Goal: Task Accomplishment & Management: Use online tool/utility

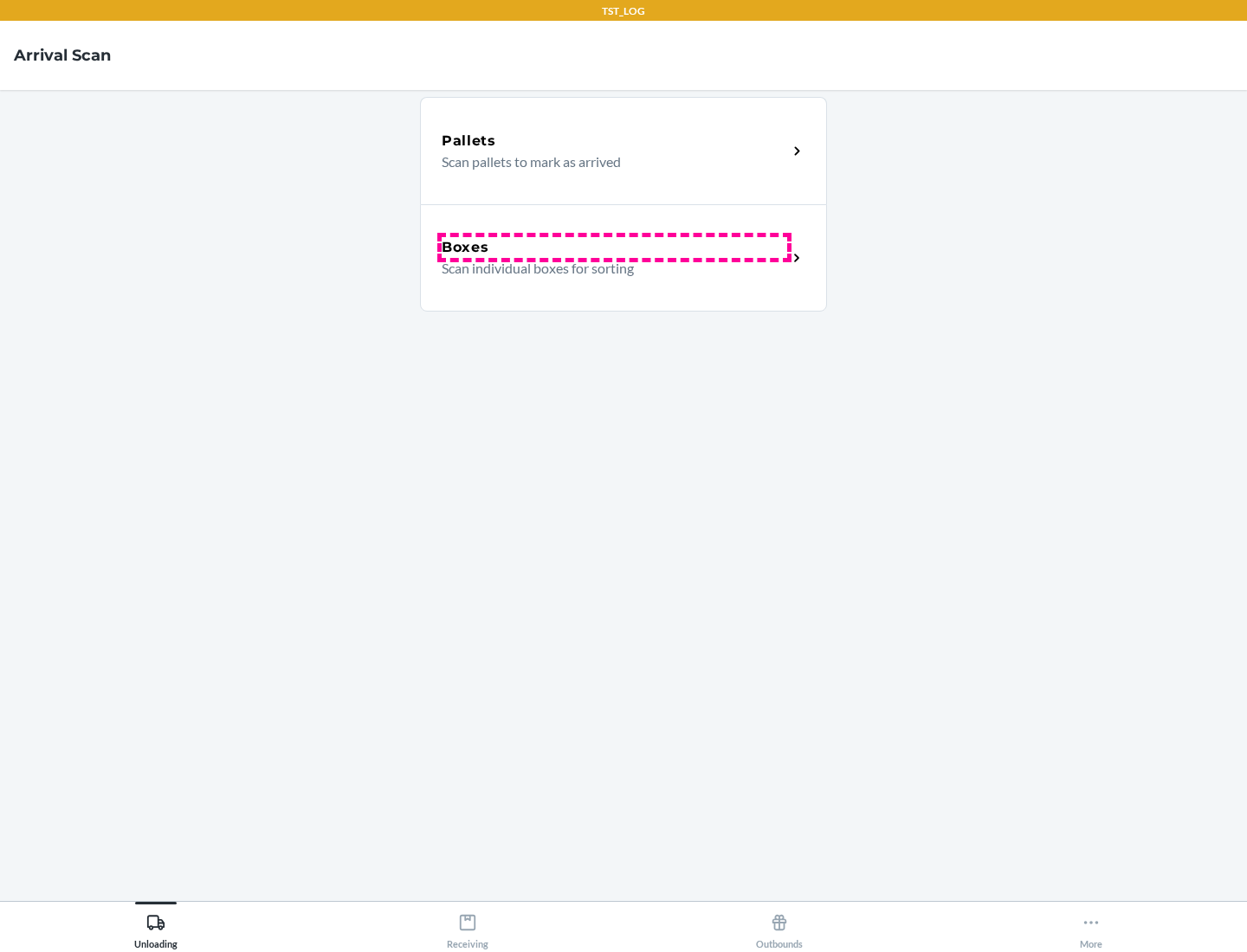
click at [614, 248] on div "Boxes" at bounding box center [614, 248] width 345 height 21
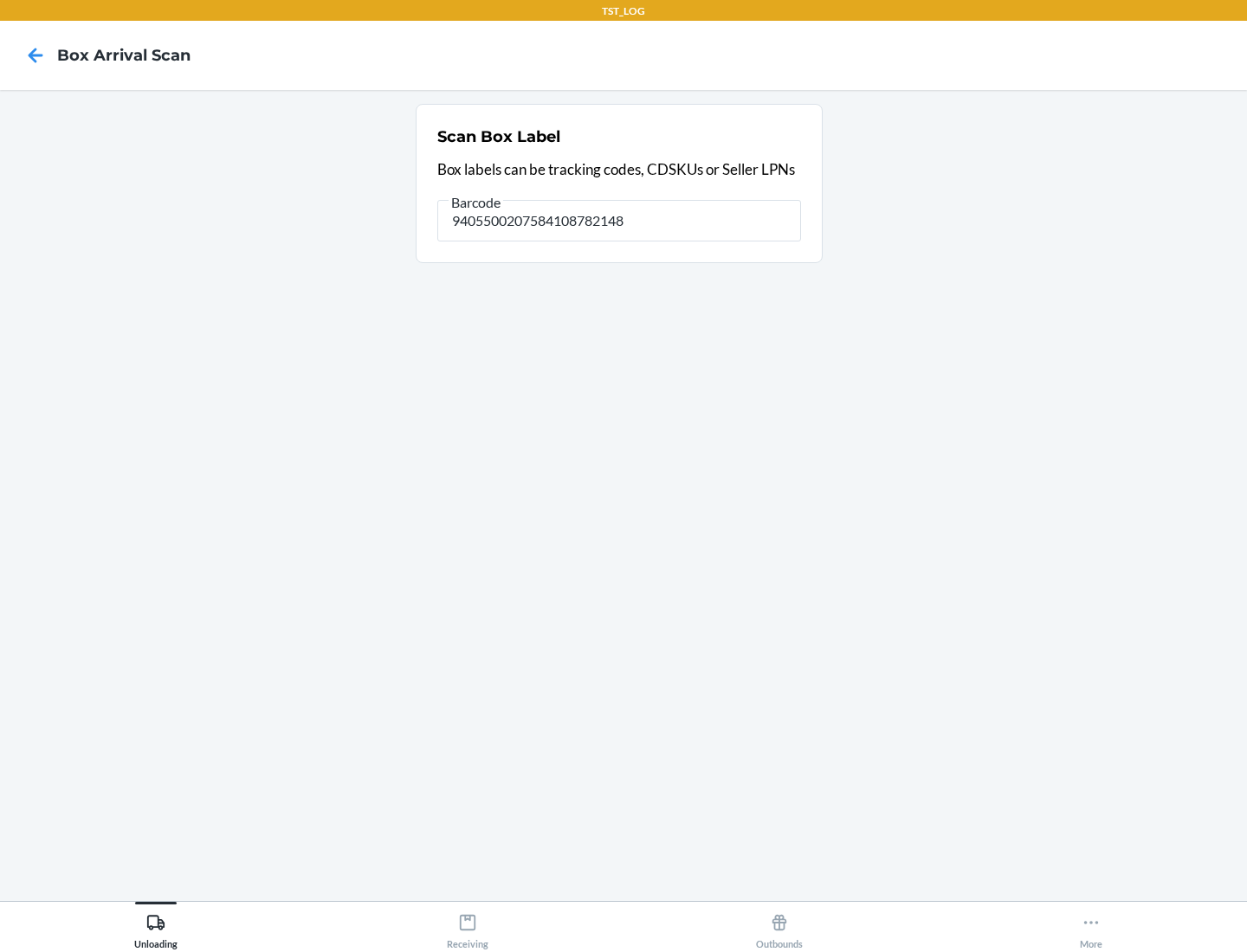
type input "9405500207584108782148"
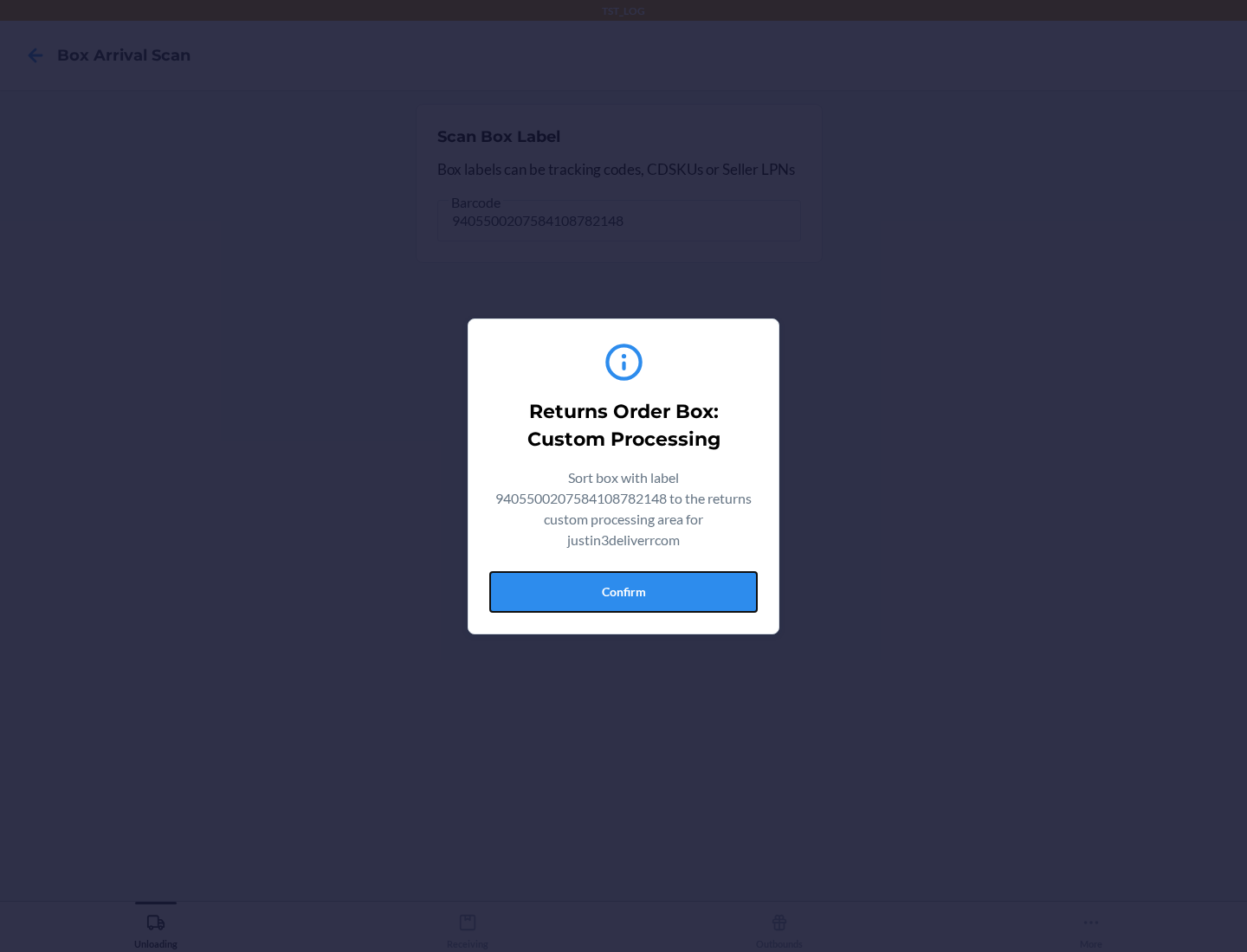
click at [624, 591] on button "Confirm" at bounding box center [624, 592] width 269 height 41
